Goal: Information Seeking & Learning: Learn about a topic

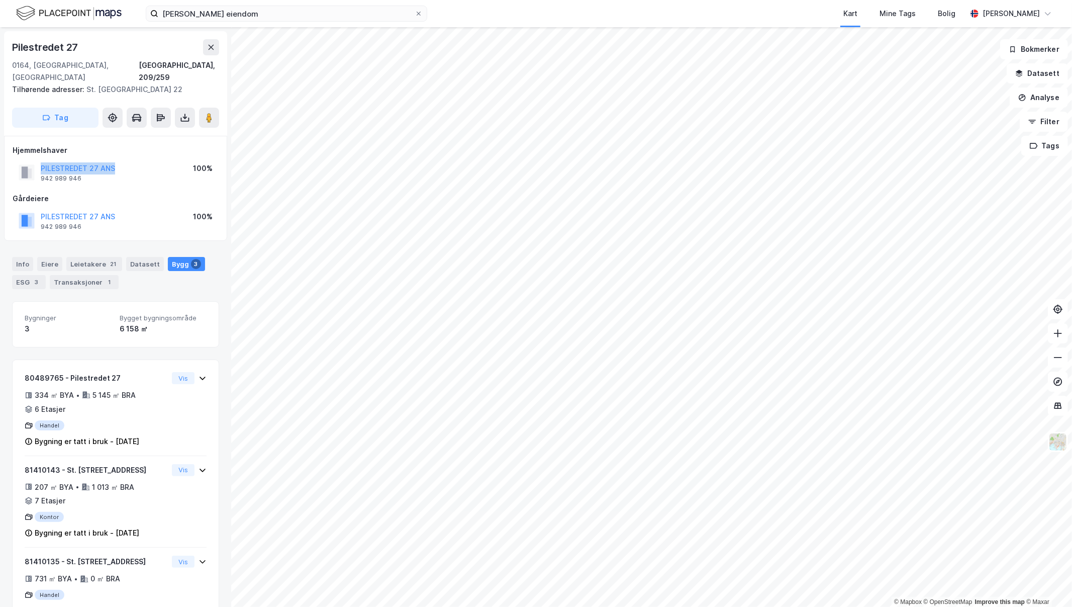
scroll to position [22, 0]
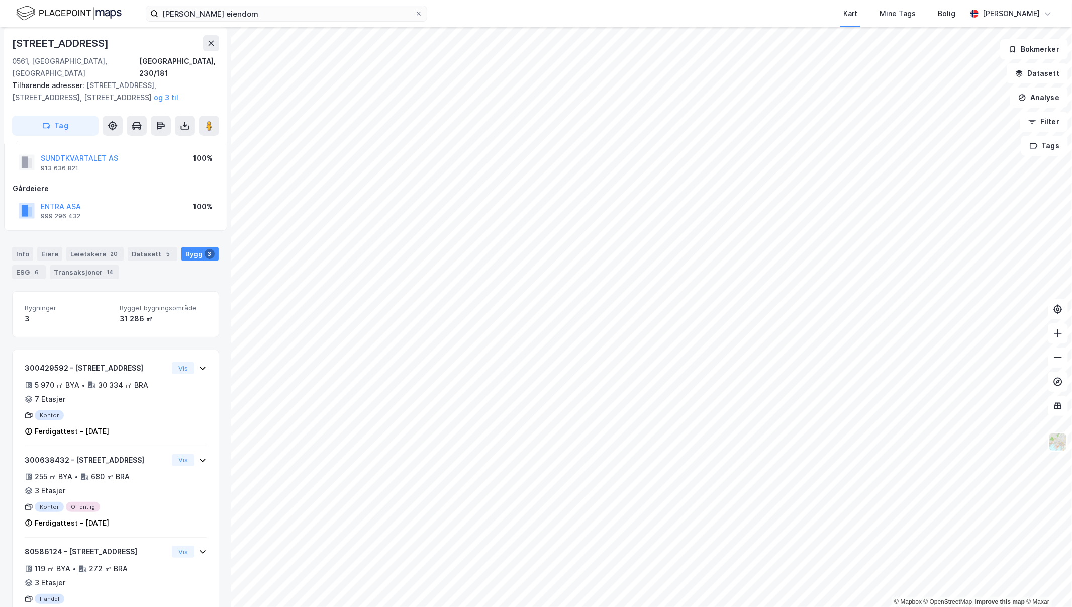
scroll to position [48, 0]
